Goal: Task Accomplishment & Management: Complete application form

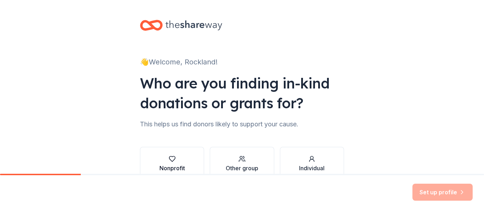
click at [169, 160] on icon "button" at bounding box center [172, 159] width 6 height 5
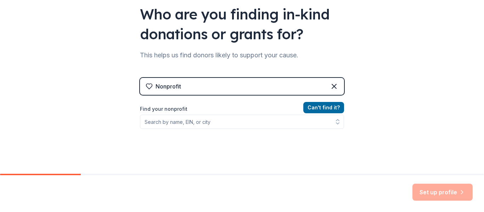
scroll to position [70, 0]
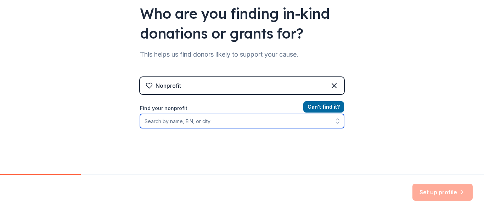
click at [177, 119] on input "Find your nonprofit" at bounding box center [242, 121] width 204 height 14
click at [200, 118] on input "Rockland Elite" at bounding box center [242, 121] width 204 height 14
type input "Rockland Elite"
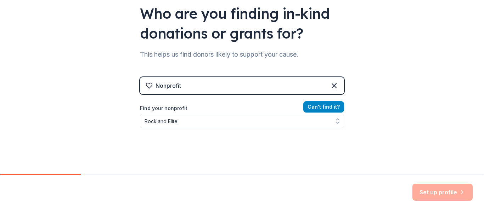
click at [319, 107] on button "Can ' t find it?" at bounding box center [323, 106] width 41 height 11
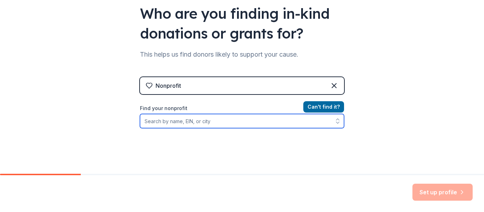
click at [209, 122] on input "Find your nonprofit" at bounding box center [242, 121] width 204 height 14
type input "Elite Nation Youth Baseball"
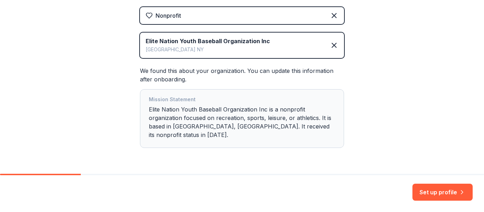
scroll to position [154, 0]
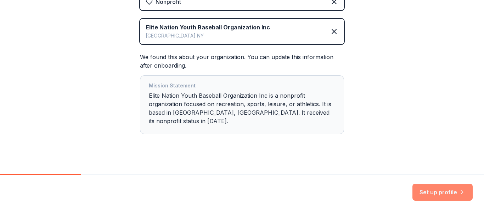
click at [440, 198] on button "Set up profile" at bounding box center [442, 192] width 60 height 17
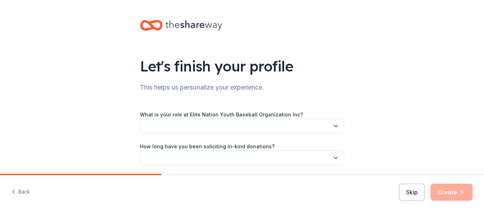
click at [290, 130] on button "button" at bounding box center [242, 126] width 204 height 15
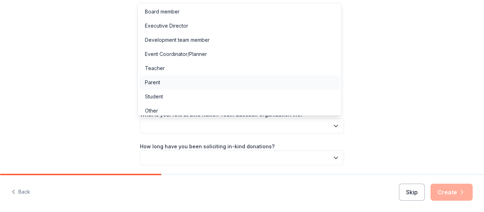
click at [169, 82] on div "Parent" at bounding box center [239, 82] width 200 height 14
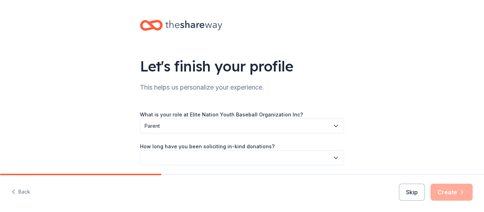
click at [190, 154] on button "button" at bounding box center [242, 158] width 204 height 15
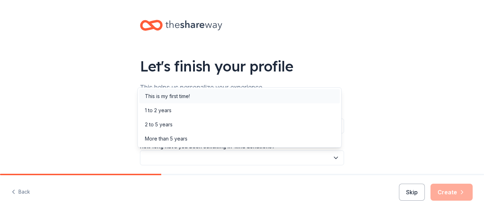
click at [171, 95] on div "This is my first time!" at bounding box center [167, 96] width 45 height 9
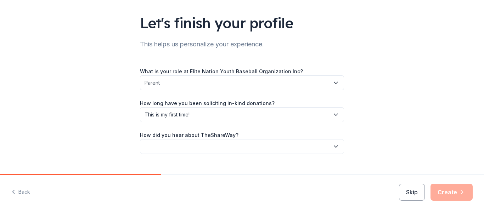
scroll to position [57, 0]
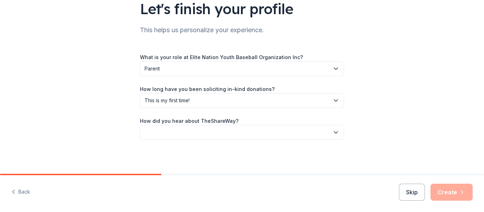
click at [238, 132] on button "button" at bounding box center [242, 132] width 204 height 15
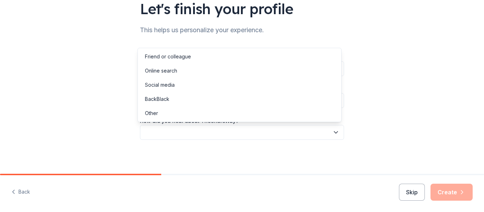
click at [49, 87] on div "Let's finish your profile This helps us personalize your experience. What is yo…" at bounding box center [242, 58] width 484 height 231
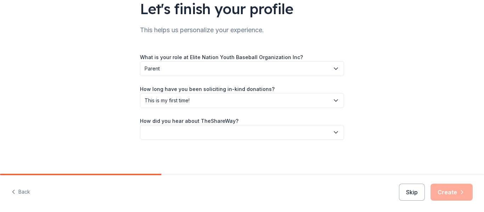
click at [186, 103] on span "This is my first time!" at bounding box center [237, 100] width 185 height 9
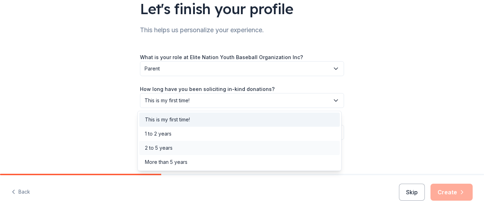
click at [162, 146] on div "2 to 5 years" at bounding box center [159, 148] width 28 height 9
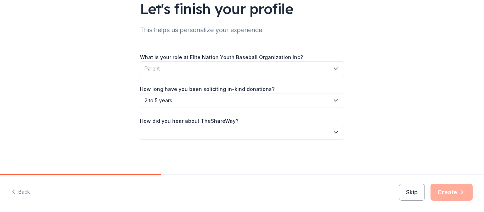
click at [176, 134] on button "button" at bounding box center [242, 132] width 204 height 15
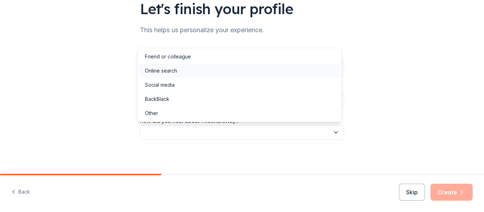
click at [165, 70] on div "Online search" at bounding box center [161, 71] width 32 height 9
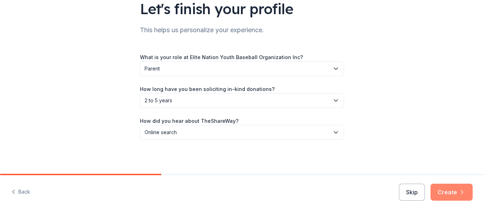
click at [459, 190] on icon "button" at bounding box center [461, 192] width 7 height 7
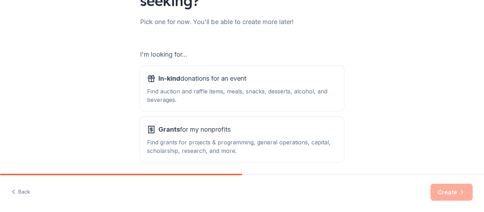
scroll to position [112, 0]
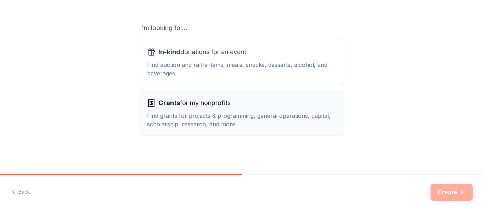
click at [199, 119] on div "Find grants for projects & programming, general operations, capital, scholarshi…" at bounding box center [242, 120] width 190 height 17
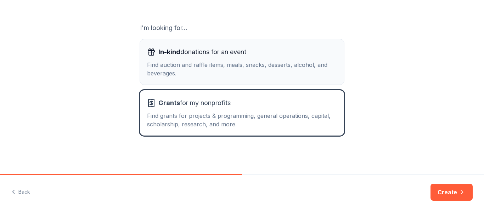
click at [198, 67] on div "Find auction and raffle items, meals, snacks, desserts, alcohol, and beverages." at bounding box center [242, 69] width 190 height 17
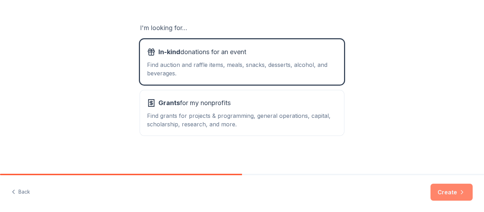
click at [444, 191] on button "Create" at bounding box center [451, 192] width 42 height 17
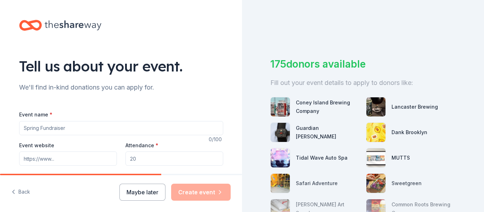
click at [89, 125] on input "Event name *" at bounding box center [121, 128] width 204 height 14
click at [89, 125] on input "C" at bounding box center [121, 128] width 204 height 14
type input "C"
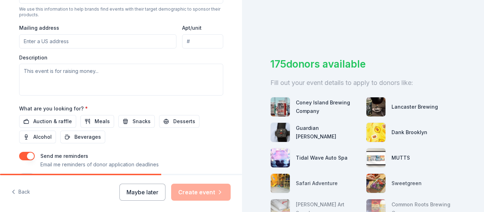
scroll to position [298, 0]
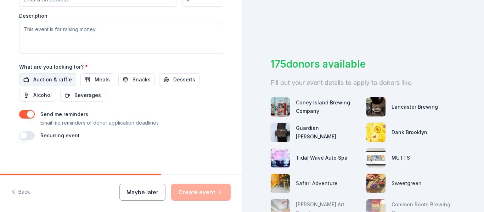
click at [38, 79] on span "Auction & raffle" at bounding box center [52, 79] width 39 height 9
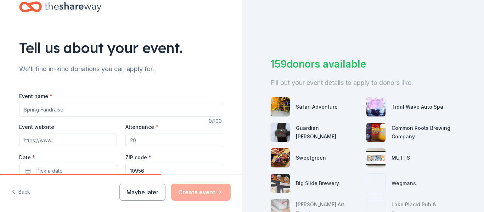
scroll to position [0, 0]
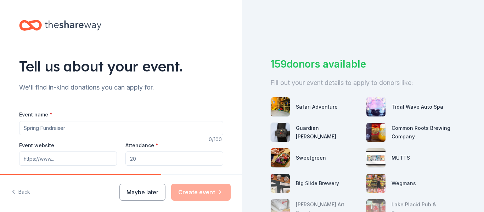
click at [43, 134] on input "Event name *" at bounding box center [121, 128] width 204 height 14
type input "Cooperstown Fundraising Raffle"
drag, startPoint x: 123, startPoint y: 159, endPoint x: 118, endPoint y: 159, distance: 5.7
click at [118, 159] on div "Event website Attendance * Date * Pick a date ZIP code * 10956" at bounding box center [121, 169] width 204 height 56
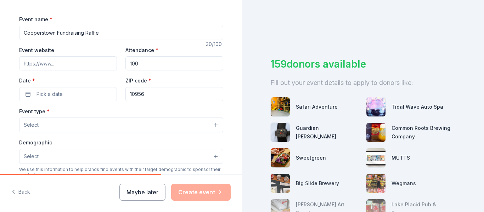
scroll to position [114, 0]
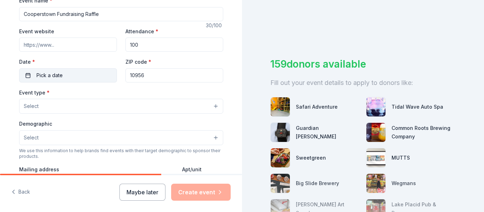
type input "100"
click at [48, 77] on span "Pick a date" at bounding box center [49, 75] width 26 height 9
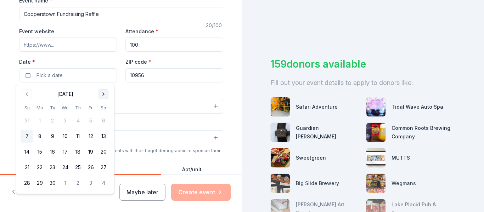
click at [103, 95] on button "Go to next month" at bounding box center [103, 94] width 10 height 10
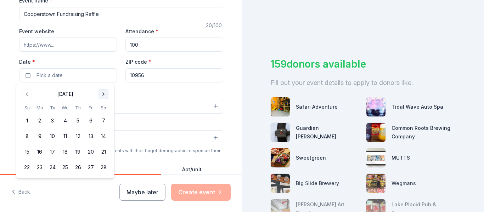
click at [103, 95] on button "Go to next month" at bounding box center [103, 94] width 10 height 10
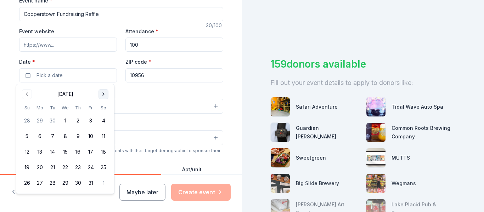
click at [103, 95] on button "Go to next month" at bounding box center [103, 94] width 10 height 10
click at [31, 167] on button "16" at bounding box center [27, 167] width 13 height 13
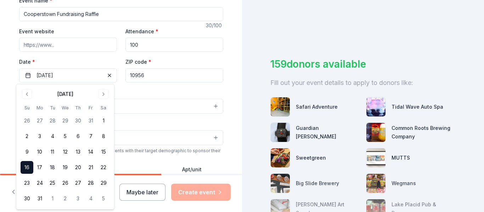
click at [2, 89] on div "Tell us about your event. We'll find in-kind donations you can apply for. Event…" at bounding box center [121, 121] width 242 height 471
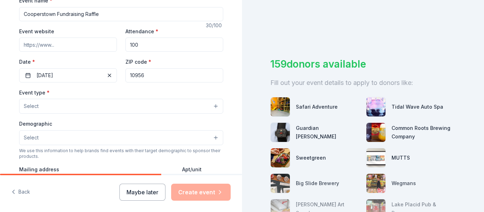
click at [44, 101] on button "Select" at bounding box center [121, 106] width 204 height 15
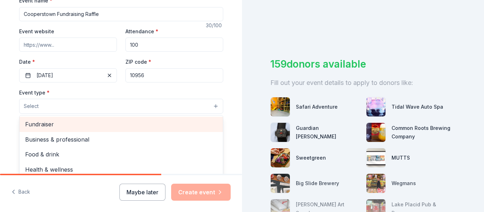
click at [38, 126] on span "Fundraiser" at bounding box center [121, 124] width 192 height 9
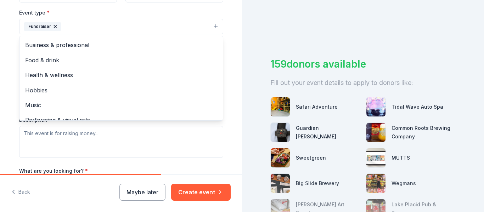
scroll to position [240, 0]
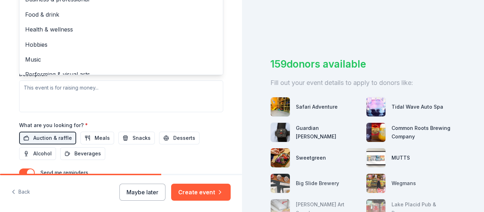
click at [103, 100] on div "Event type * Fundraiser Business & professional Food & drink Health & wellness …" at bounding box center [121, 37] width 204 height 150
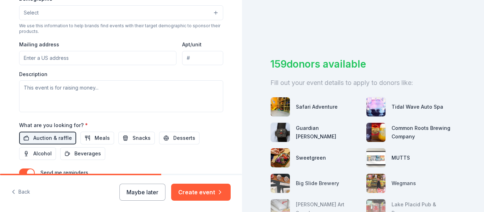
scroll to position [134, 0]
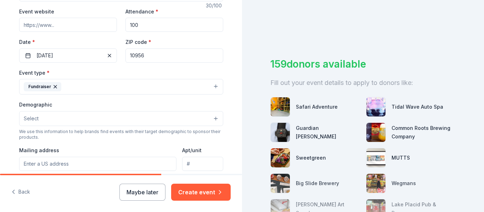
click at [147, 112] on button "Select" at bounding box center [121, 118] width 204 height 15
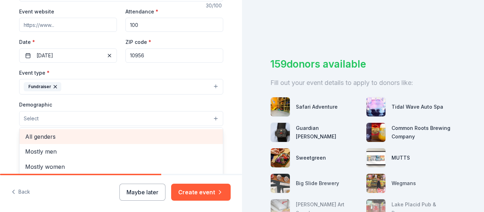
click at [43, 137] on span "All genders" at bounding box center [121, 136] width 192 height 9
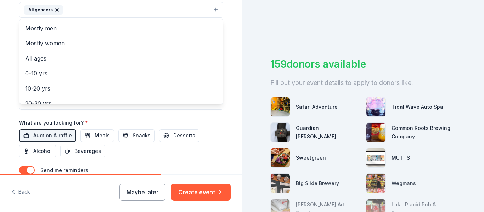
scroll to position [245, 0]
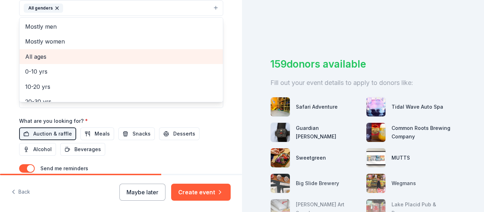
click at [40, 55] on span "All ages" at bounding box center [121, 56] width 192 height 9
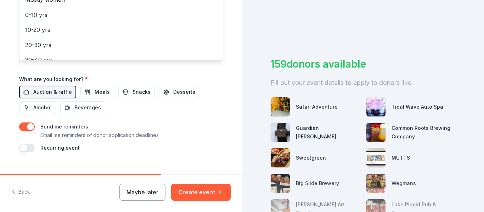
scroll to position [294, 0]
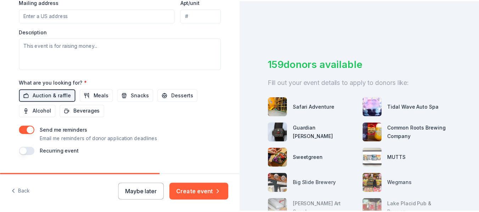
scroll to position [299, 0]
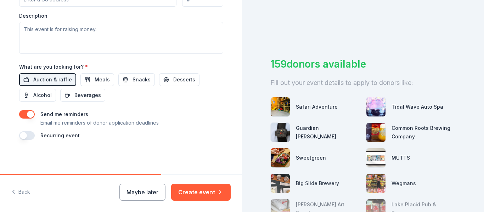
click at [25, 117] on button "button" at bounding box center [27, 114] width 16 height 9
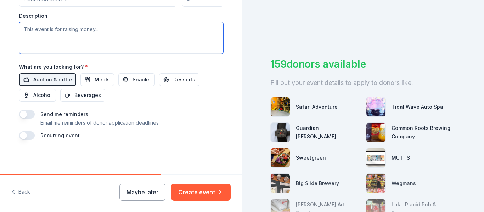
click at [70, 38] on textarea at bounding box center [121, 38] width 204 height 32
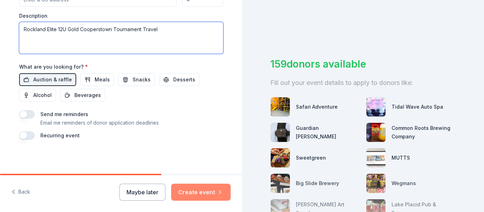
type textarea "Rockland Elite 12U Gold Cooperstown Tournament Travel"
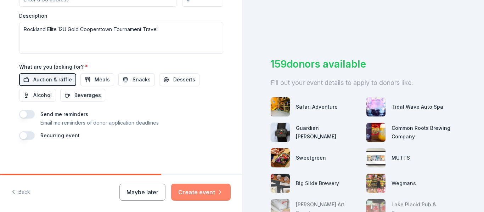
click at [209, 194] on button "Create event" at bounding box center [201, 192] width 60 height 17
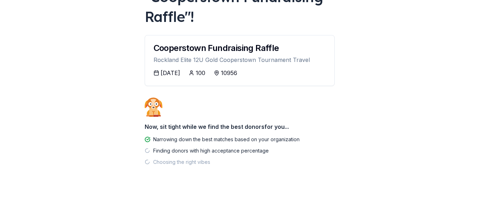
scroll to position [79, 0]
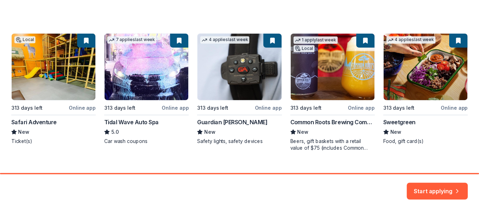
scroll to position [124, 0]
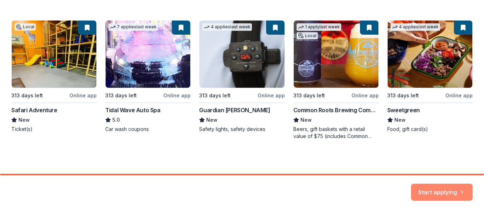
click at [441, 194] on button "Start applying" at bounding box center [442, 188] width 62 height 17
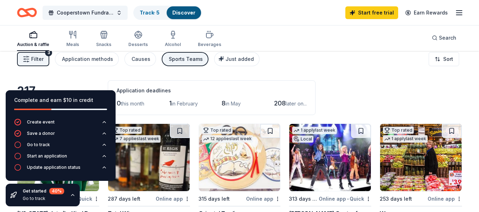
scroll to position [10, 0]
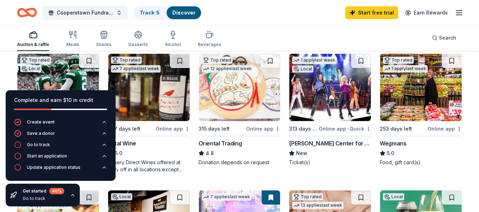
scroll to position [36, 0]
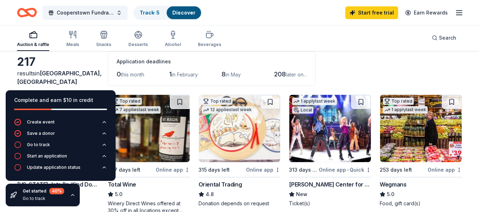
click at [410, 128] on img at bounding box center [420, 128] width 81 height 67
drag, startPoint x: 478, startPoint y: 35, endPoint x: 479, endPoint y: 47, distance: 12.1
click at [479, 47] on html "Cooperstown Fundraising Raffle Track · 5 Discover Start free trial Earn Rewards…" at bounding box center [239, 70] width 479 height 212
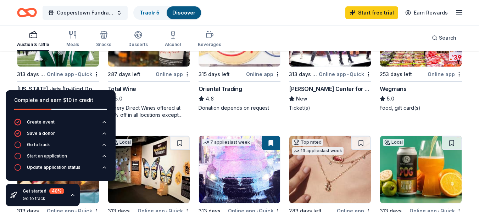
scroll to position [133, 0]
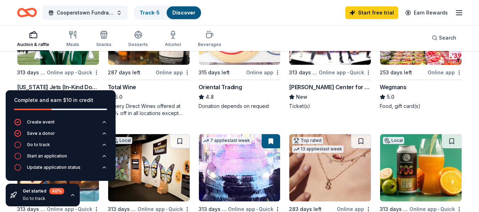
click at [100, 98] on div "Complete and earn $10 in credit" at bounding box center [60, 100] width 93 height 9
click at [0, 86] on div "Complete and earn $10 in credit Create event Save a donor Go to track Start an …" at bounding box center [60, 149] width 121 height 128
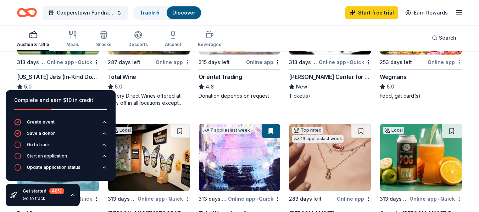
scroll to position [145, 0]
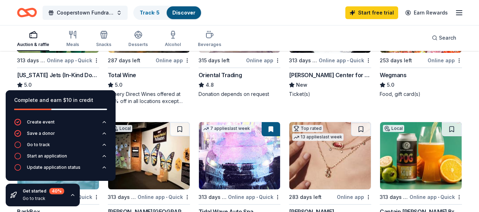
click at [72, 196] on icon "button" at bounding box center [73, 195] width 6 height 6
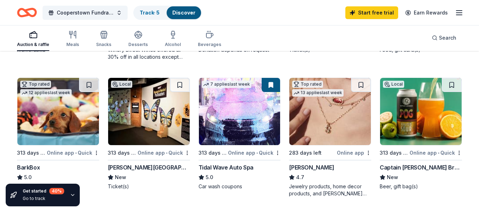
scroll to position [193, 0]
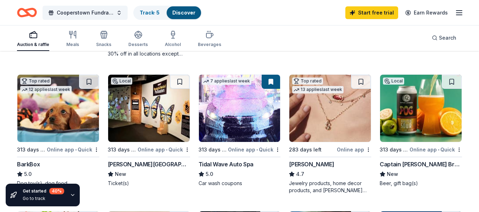
click at [314, 108] on img at bounding box center [329, 108] width 81 height 67
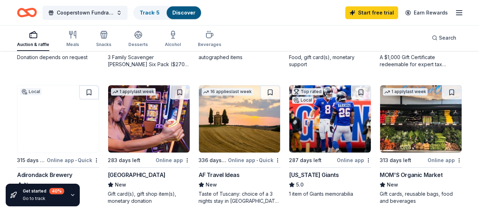
scroll to position [464, 0]
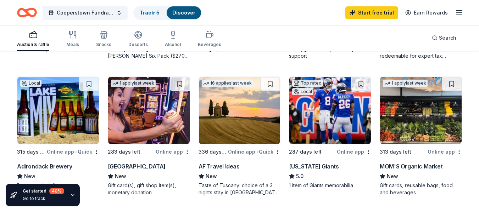
click at [317, 110] on img at bounding box center [329, 110] width 81 height 67
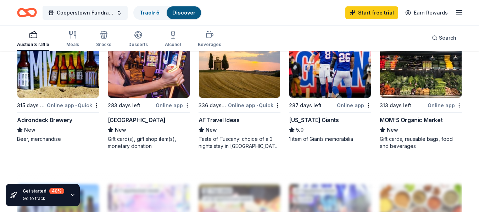
scroll to position [488, 0]
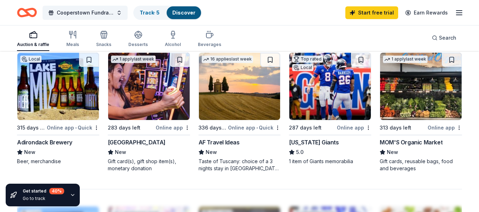
click at [147, 98] on img at bounding box center [148, 86] width 81 height 67
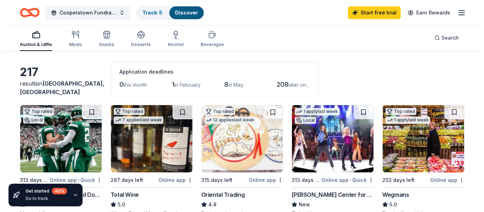
scroll to position [0, 0]
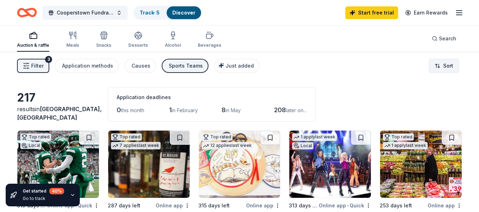
click at [440, 64] on html "Cooperstown Fundraising Raffle Track · 5 Discover Start free trial Earn Rewards…" at bounding box center [239, 106] width 479 height 212
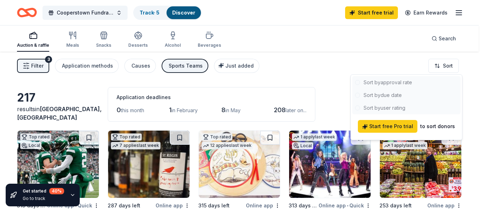
click at [328, 72] on html "Cooperstown Fundraising Raffle Track · 5 Discover Start free trial Earn Rewards…" at bounding box center [242, 106] width 484 height 212
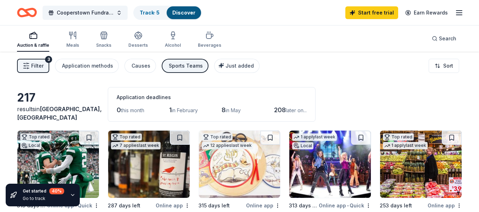
click at [29, 64] on icon "button" at bounding box center [26, 65] width 7 height 7
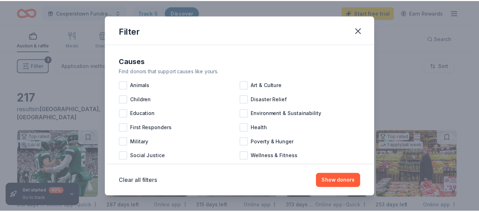
scroll to position [20, 0]
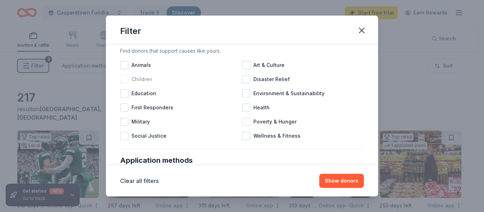
click at [126, 83] on div at bounding box center [124, 79] width 9 height 9
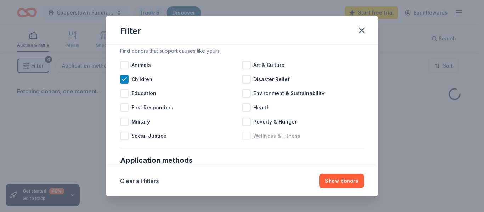
click at [246, 135] on div at bounding box center [246, 136] width 9 height 9
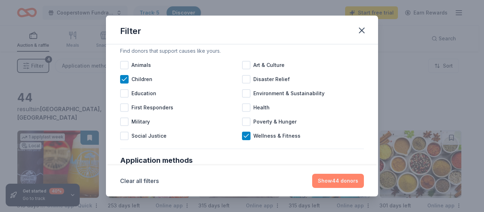
click at [345, 183] on button "Show 44 donors" at bounding box center [338, 181] width 52 height 14
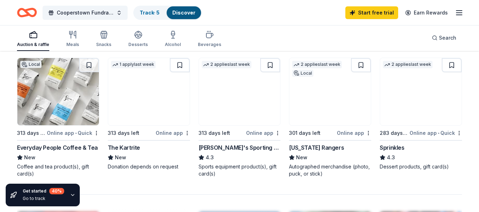
scroll to position [485, 0]
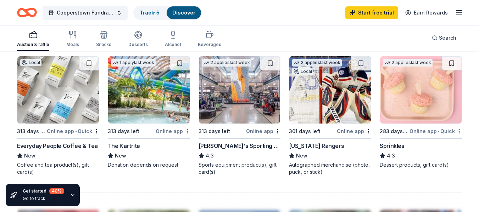
click at [310, 108] on img at bounding box center [329, 89] width 81 height 67
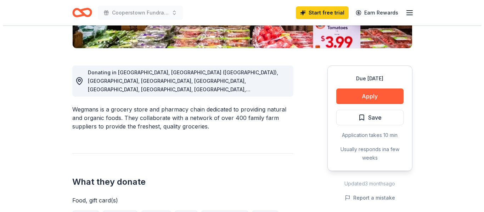
scroll to position [209, 0]
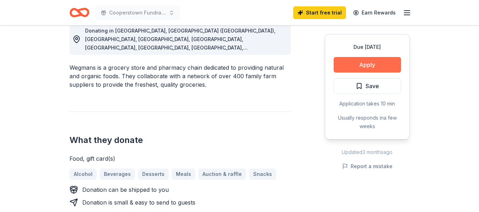
click at [361, 65] on button "Apply" at bounding box center [366, 65] width 67 height 16
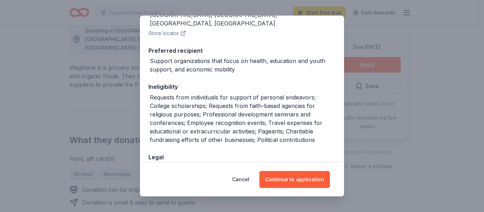
scroll to position [140, 0]
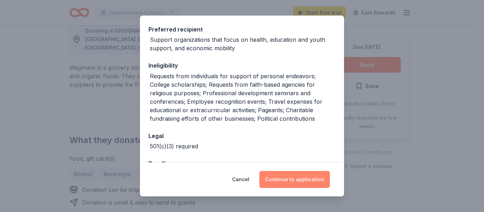
click at [311, 180] on button "Continue to application" at bounding box center [294, 179] width 70 height 17
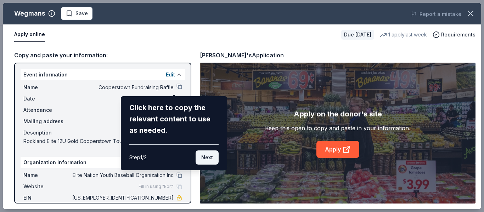
click at [212, 154] on button "Next" at bounding box center [207, 158] width 23 height 14
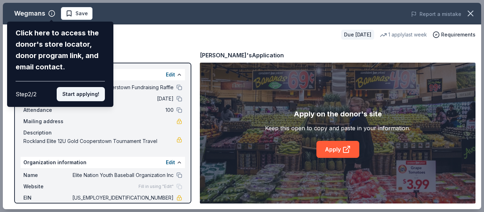
click at [95, 95] on button "Start applying!" at bounding box center [81, 94] width 48 height 14
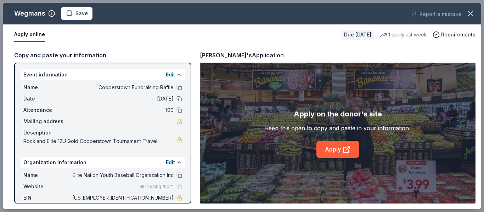
click at [174, 89] on div "Wegmans Save Report a mistake Apply online Due in 253 days 1 apply last week Re…" at bounding box center [242, 106] width 478 height 206
click at [176, 101] on button at bounding box center [179, 99] width 6 height 6
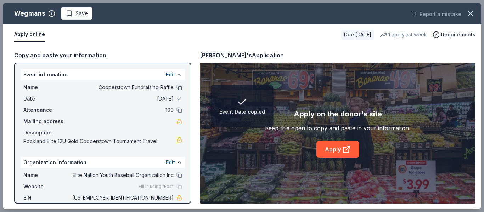
click at [176, 89] on button at bounding box center [179, 88] width 6 height 6
click at [176, 111] on button at bounding box center [179, 110] width 6 height 6
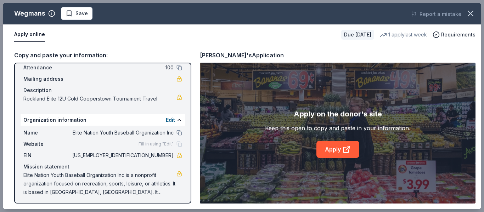
scroll to position [45, 0]
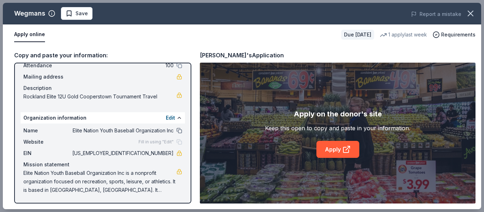
click at [176, 129] on button at bounding box center [179, 131] width 6 height 6
click at [342, 155] on link "Apply" at bounding box center [337, 149] width 43 height 17
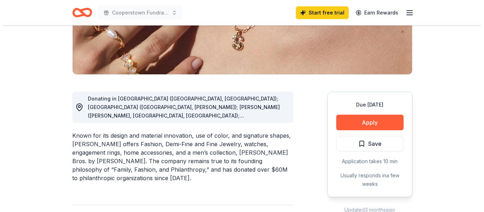
scroll to position [143, 0]
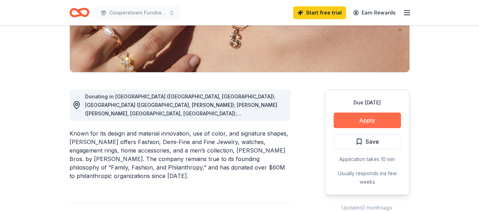
click at [369, 121] on button "Apply" at bounding box center [366, 121] width 67 height 16
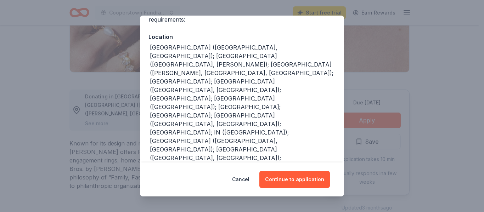
scroll to position [129, 0]
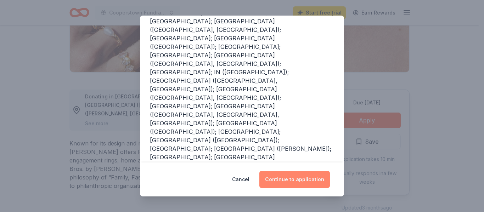
click at [294, 180] on button "Continue to application" at bounding box center [294, 179] width 70 height 17
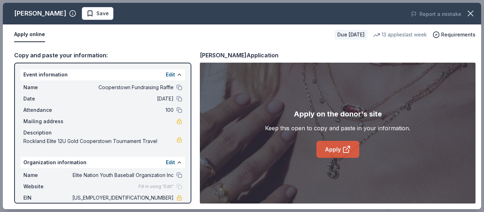
click at [343, 147] on icon at bounding box center [346, 149] width 9 height 9
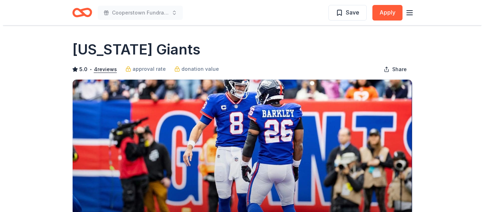
scroll to position [114, 0]
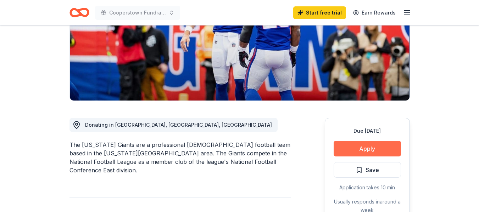
click at [354, 149] on button "Apply" at bounding box center [366, 149] width 67 height 16
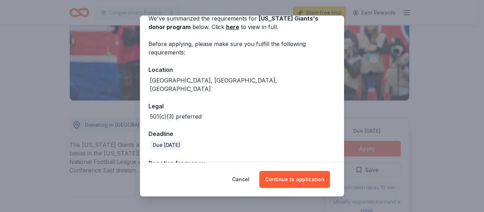
scroll to position [51, 0]
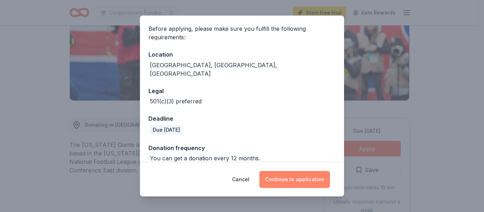
click at [304, 178] on button "Continue to application" at bounding box center [294, 179] width 70 height 17
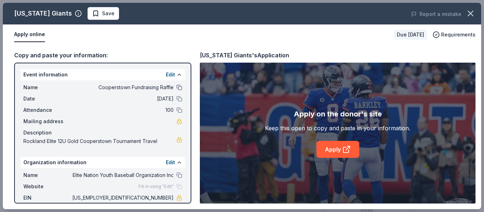
click at [176, 87] on button at bounding box center [179, 88] width 6 height 6
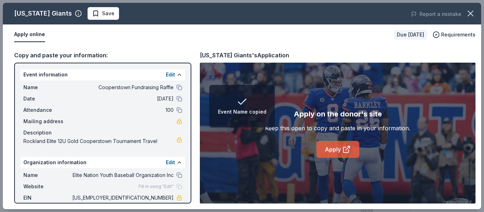
click at [339, 154] on link "Apply" at bounding box center [337, 149] width 43 height 17
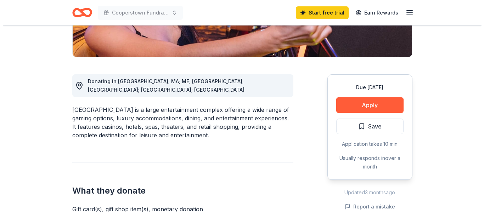
scroll to position [162, 0]
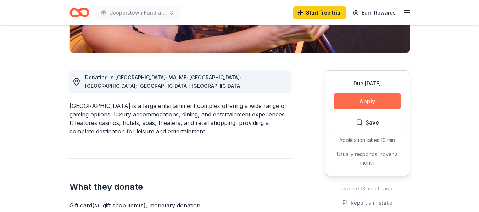
click at [358, 101] on button "Apply" at bounding box center [366, 102] width 67 height 16
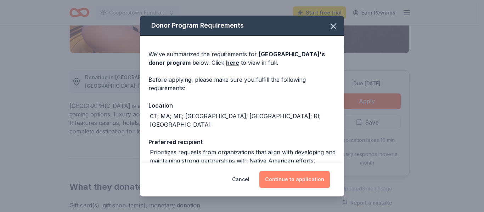
click at [306, 181] on button "Continue to application" at bounding box center [294, 179] width 70 height 17
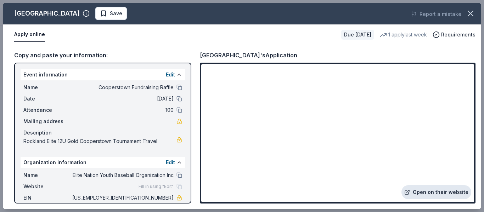
click at [430, 191] on link "Open on their website" at bounding box center [436, 192] width 70 height 14
drag, startPoint x: 139, startPoint y: 197, endPoint x: 166, endPoint y: 196, distance: 26.6
click at [166, 196] on span "[US_EMPLOYER_IDENTIFICATION_NUMBER]" at bounding box center [122, 198] width 103 height 9
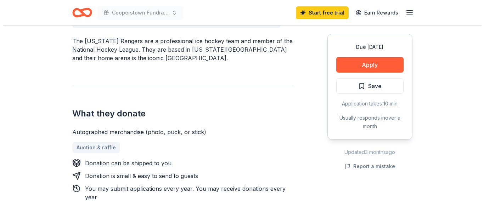
scroll to position [220, 0]
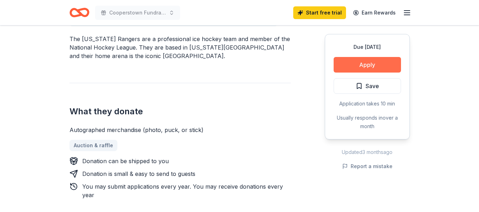
click at [362, 63] on button "Apply" at bounding box center [366, 65] width 67 height 16
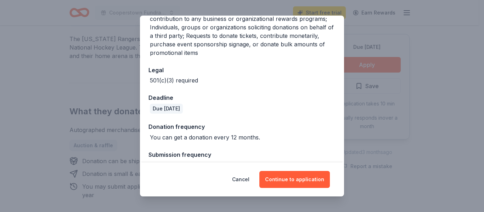
scroll to position [177, 0]
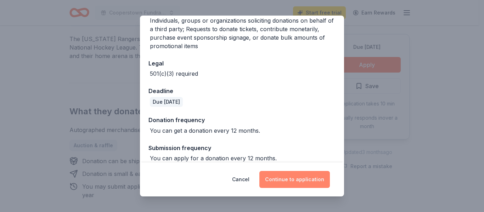
click at [295, 177] on button "Continue to application" at bounding box center [294, 179] width 70 height 17
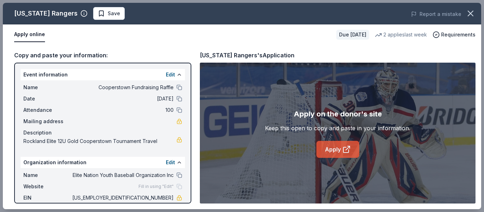
click at [342, 151] on icon at bounding box center [346, 149] width 9 height 9
